Goal: Information Seeking & Learning: Learn about a topic

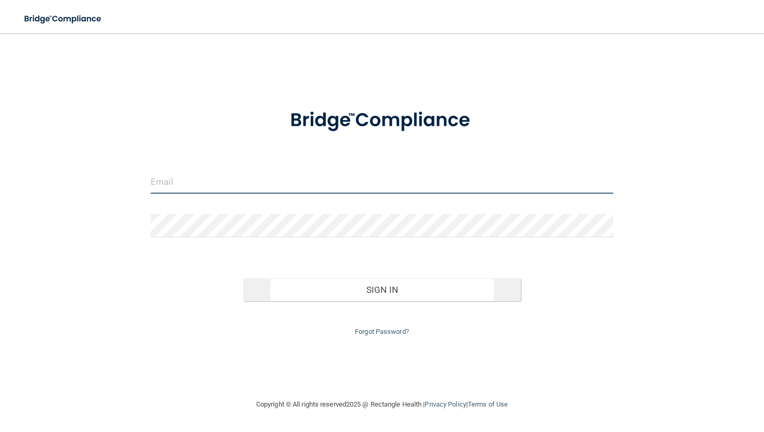
type input "[EMAIL_ADDRESS][DOMAIN_NAME]"
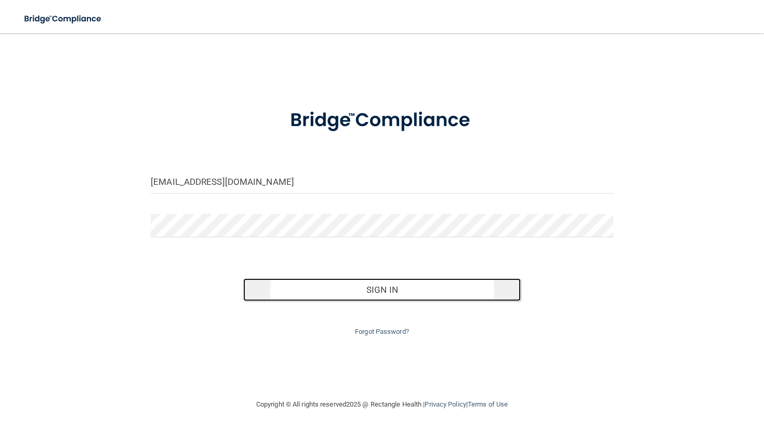
click at [367, 294] on button "Sign In" at bounding box center [381, 290] width 277 height 23
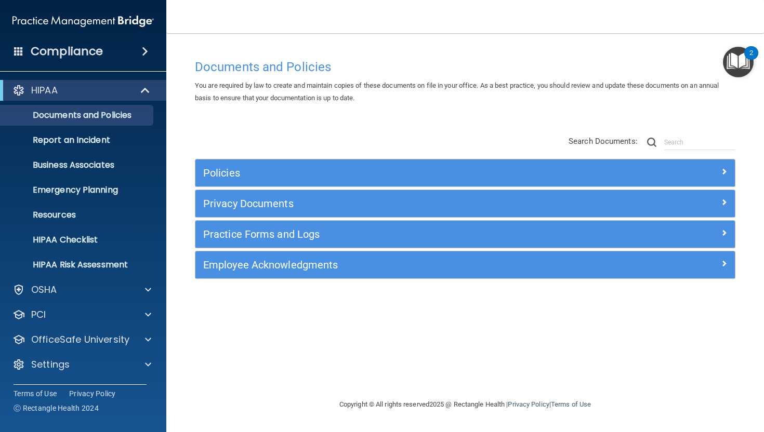
click at [67, 49] on h4 "Compliance" at bounding box center [67, 51] width 72 height 15
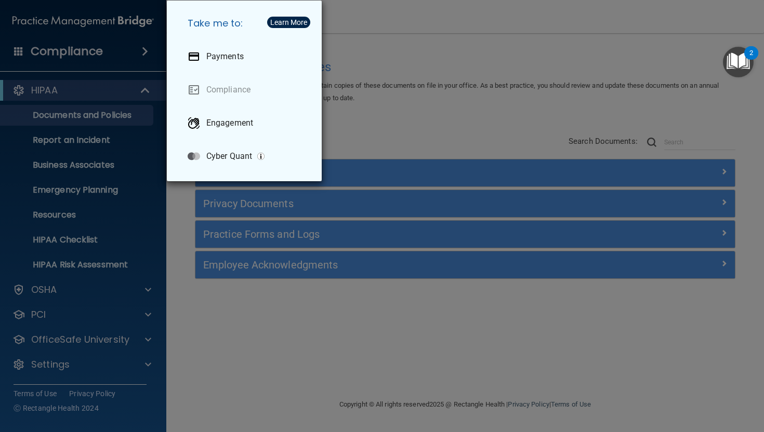
click at [43, 48] on div "Take me to: Payments Compliance Engagement Cyber Quant" at bounding box center [382, 216] width 764 height 432
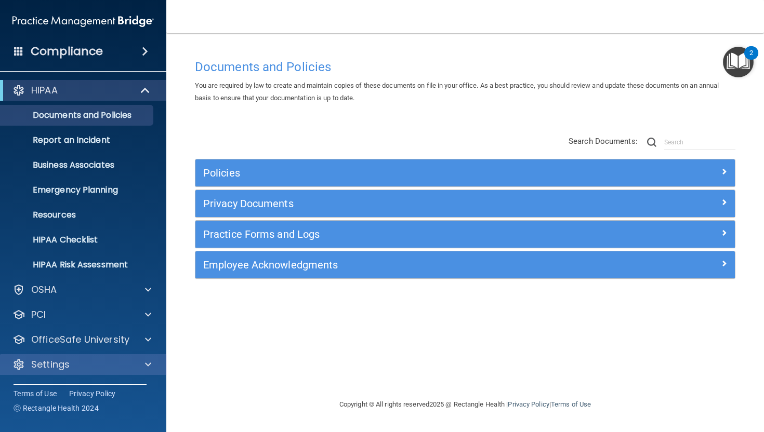
click at [70, 371] on div "Settings" at bounding box center [83, 364] width 167 height 21
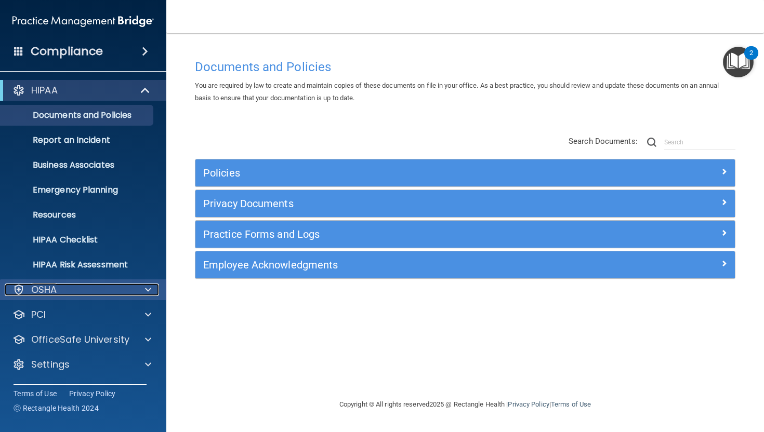
click at [84, 294] on div "OSHA" at bounding box center [69, 290] width 129 height 12
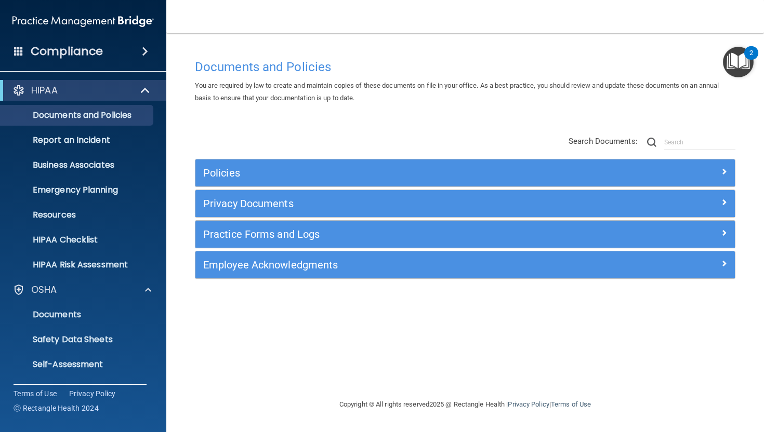
click at [88, 51] on h4 "Compliance" at bounding box center [67, 51] width 72 height 15
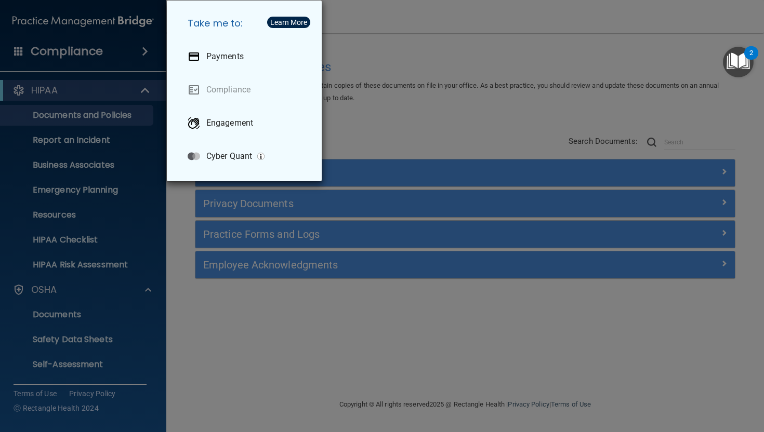
click at [21, 50] on div "Take me to: Payments Compliance Engagement Cyber Quant" at bounding box center [382, 216] width 764 height 432
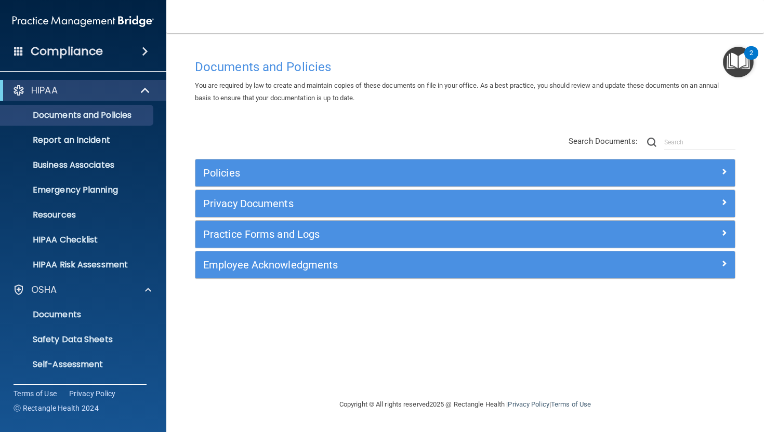
click at [21, 52] on span at bounding box center [18, 50] width 9 height 9
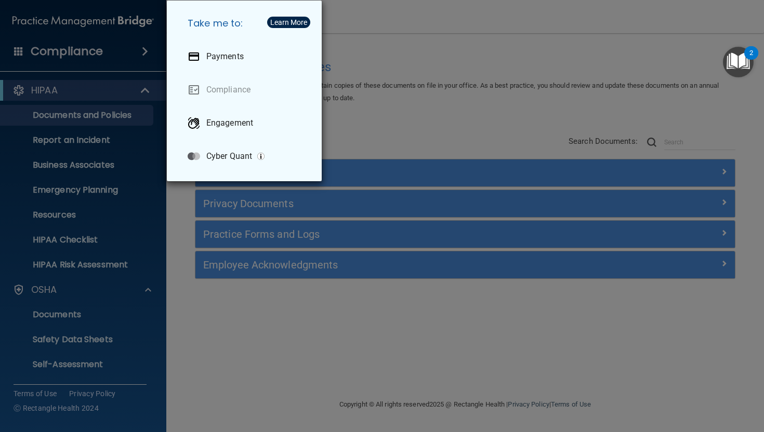
click at [374, 51] on div "Take me to: Payments Compliance Engagement Cyber Quant" at bounding box center [382, 216] width 764 height 432
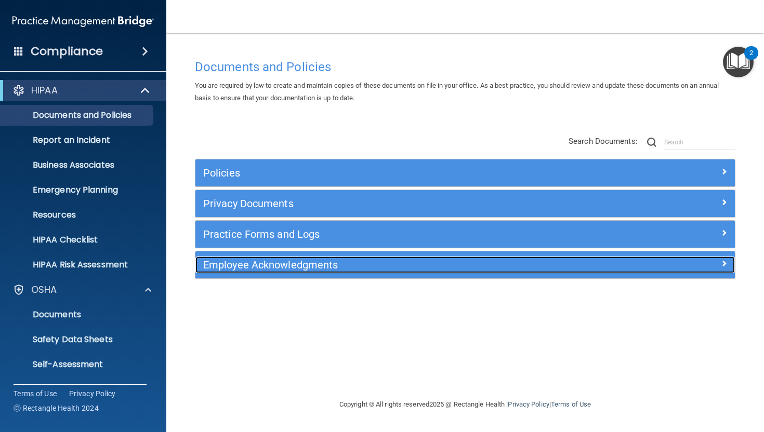
click at [304, 267] on h5 "Employee Acknowledgments" at bounding box center [397, 264] width 389 height 11
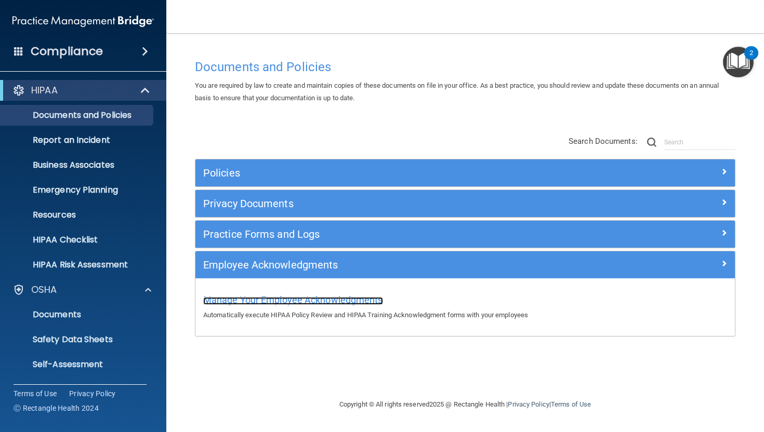
click at [310, 301] on span "Manage Your Employee Acknowledgments" at bounding box center [293, 300] width 180 height 11
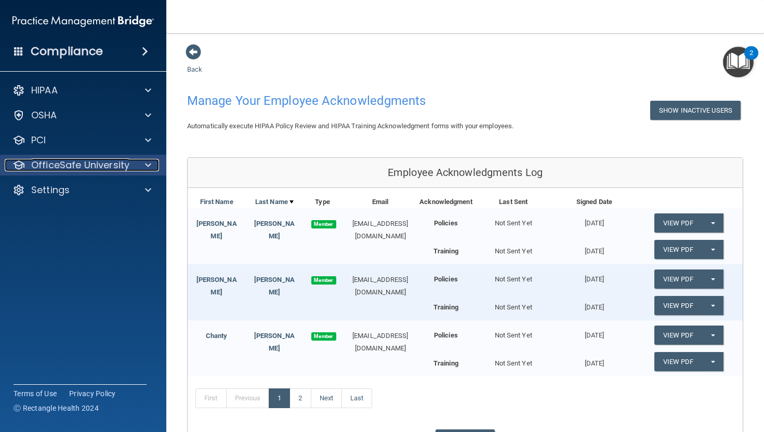
click at [63, 165] on p "OfficeSafe University" at bounding box center [80, 165] width 98 height 12
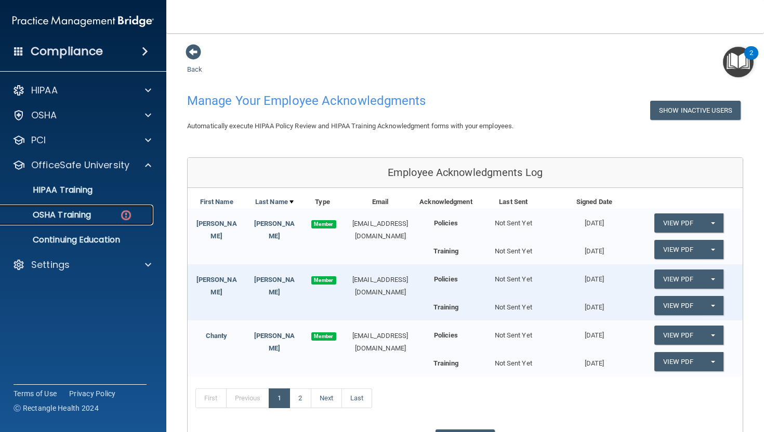
click at [57, 213] on p "OSHA Training" at bounding box center [49, 215] width 84 height 10
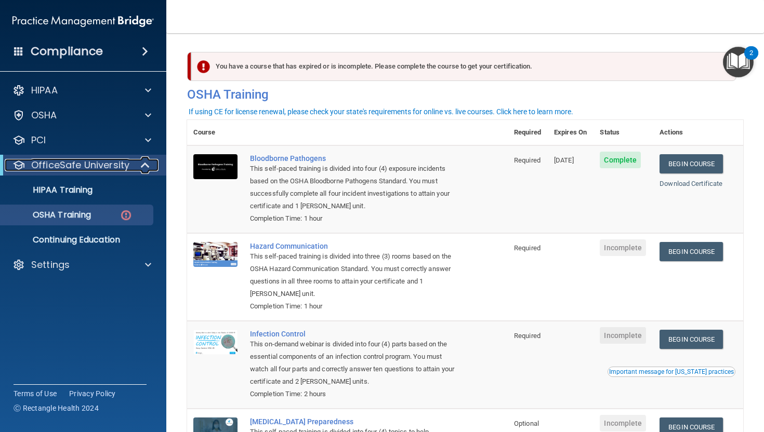
click at [78, 163] on p "OfficeSafe University" at bounding box center [80, 165] width 98 height 12
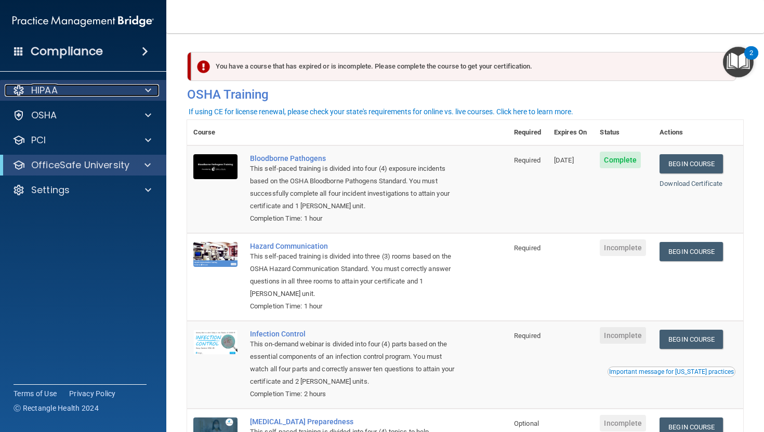
click at [60, 90] on div "HIPAA" at bounding box center [69, 90] width 129 height 12
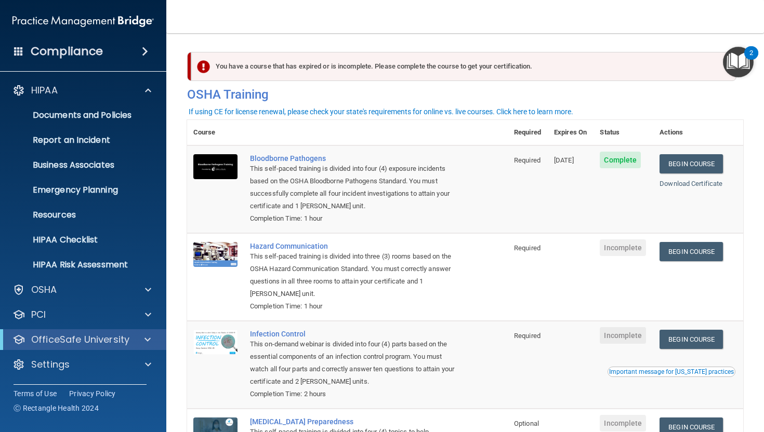
click at [143, 46] on span at bounding box center [145, 51] width 6 height 12
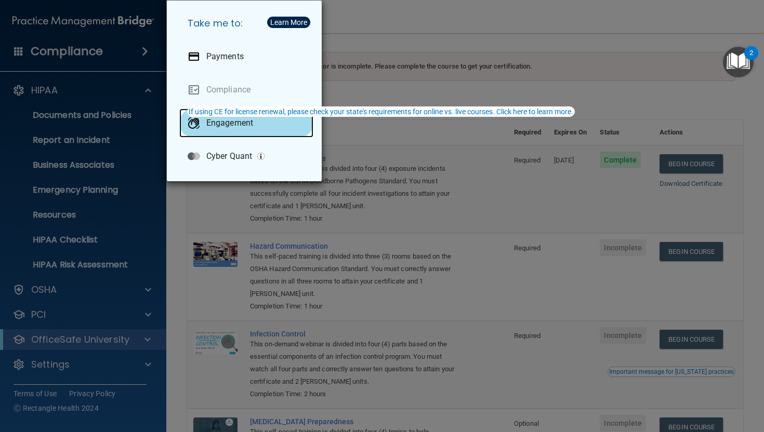
click at [222, 131] on div "Engagement" at bounding box center [246, 123] width 134 height 29
click at [362, 15] on div "Take me to: Payments Compliance Engagement Cyber Quant" at bounding box center [382, 216] width 764 height 432
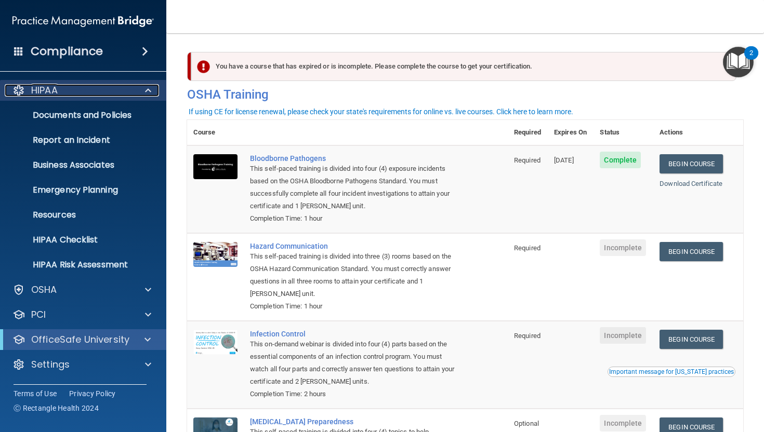
click at [42, 90] on p "HIPAA" at bounding box center [44, 90] width 27 height 12
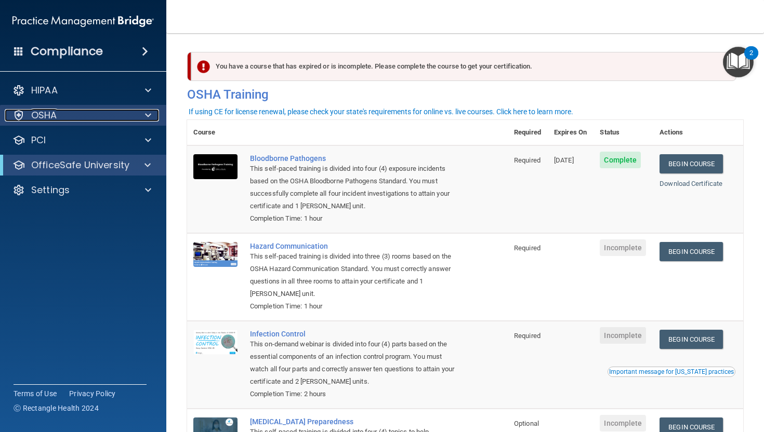
click at [29, 112] on div "OSHA" at bounding box center [69, 115] width 129 height 12
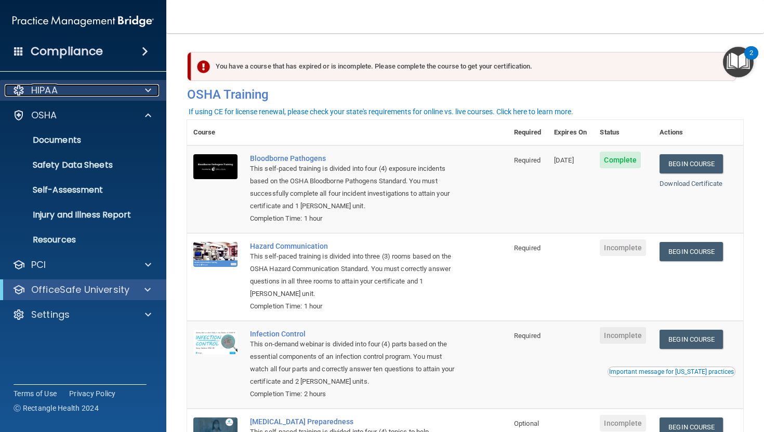
click at [51, 86] on p "HIPAA" at bounding box center [44, 90] width 27 height 12
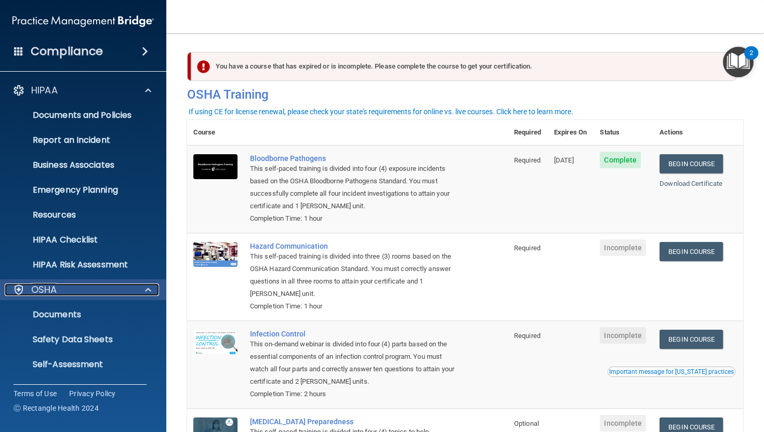
click at [52, 289] on p "OSHA" at bounding box center [44, 290] width 26 height 12
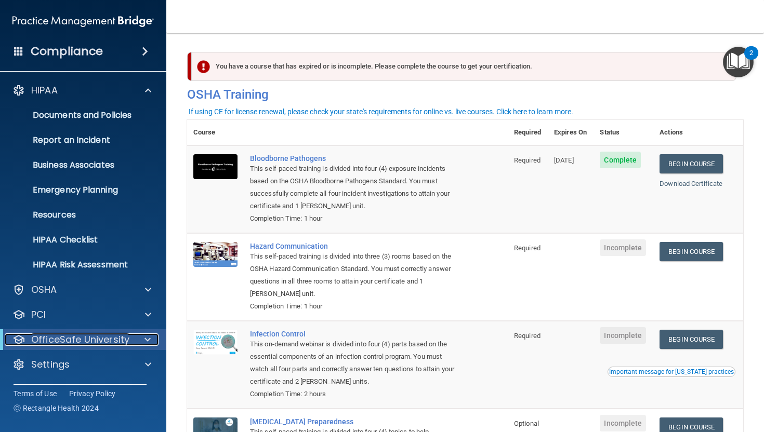
click at [90, 337] on p "OfficeSafe University" at bounding box center [80, 340] width 98 height 12
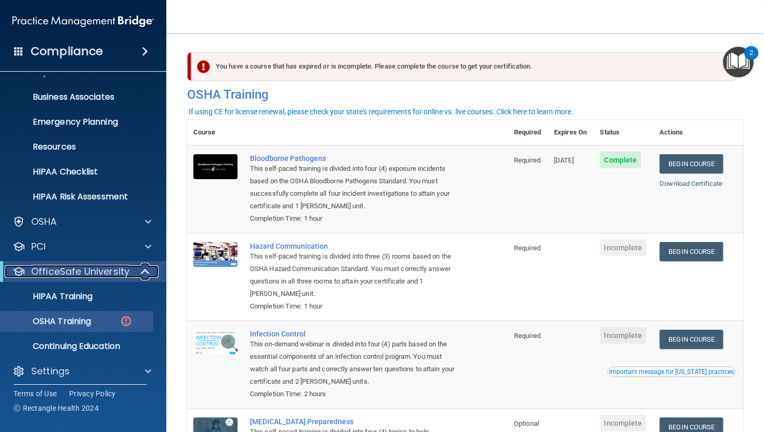
scroll to position [74, 0]
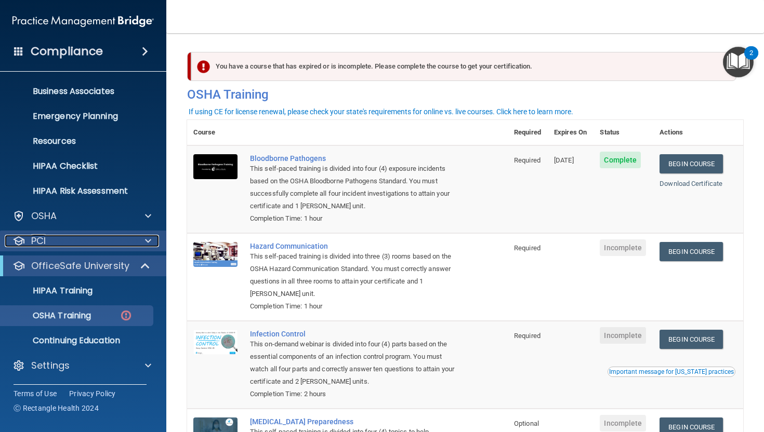
click at [51, 244] on div "PCI" at bounding box center [69, 241] width 129 height 12
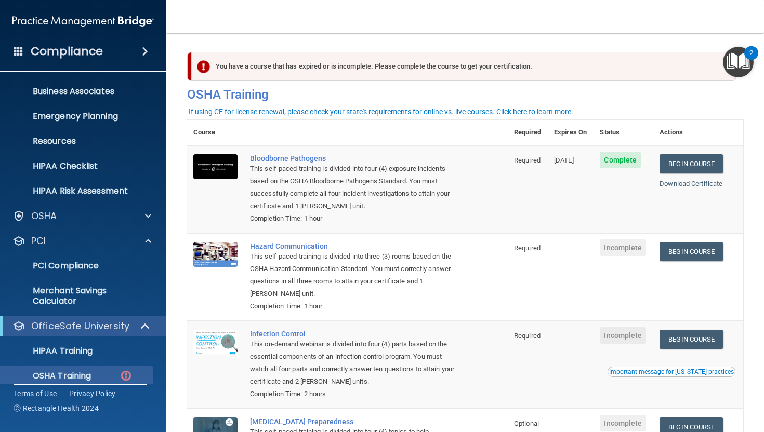
click at [20, 45] on div "Compliance" at bounding box center [83, 51] width 166 height 23
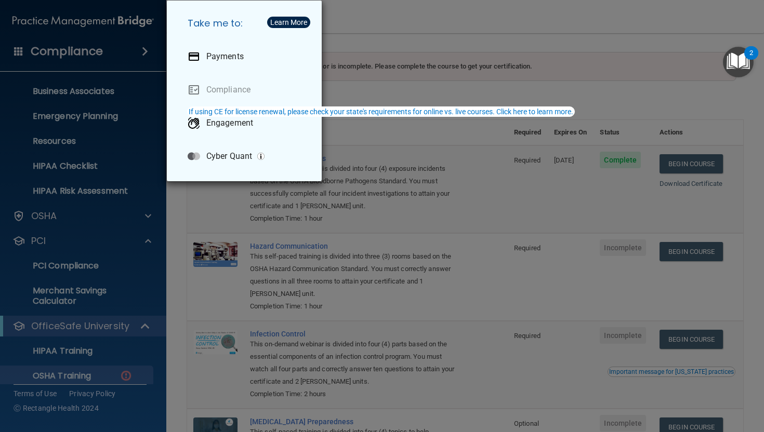
click at [369, 22] on div "Take me to: Payments Compliance Engagement Cyber Quant" at bounding box center [382, 216] width 764 height 432
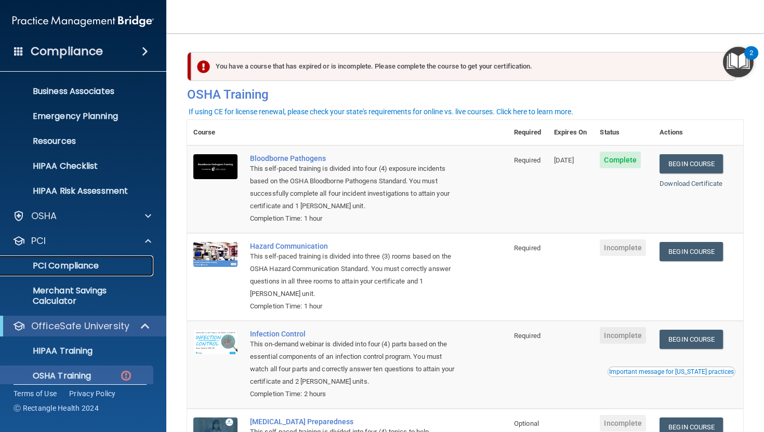
click at [59, 268] on p "PCI Compliance" at bounding box center [78, 266] width 142 height 10
